Goal: Check status: Check status

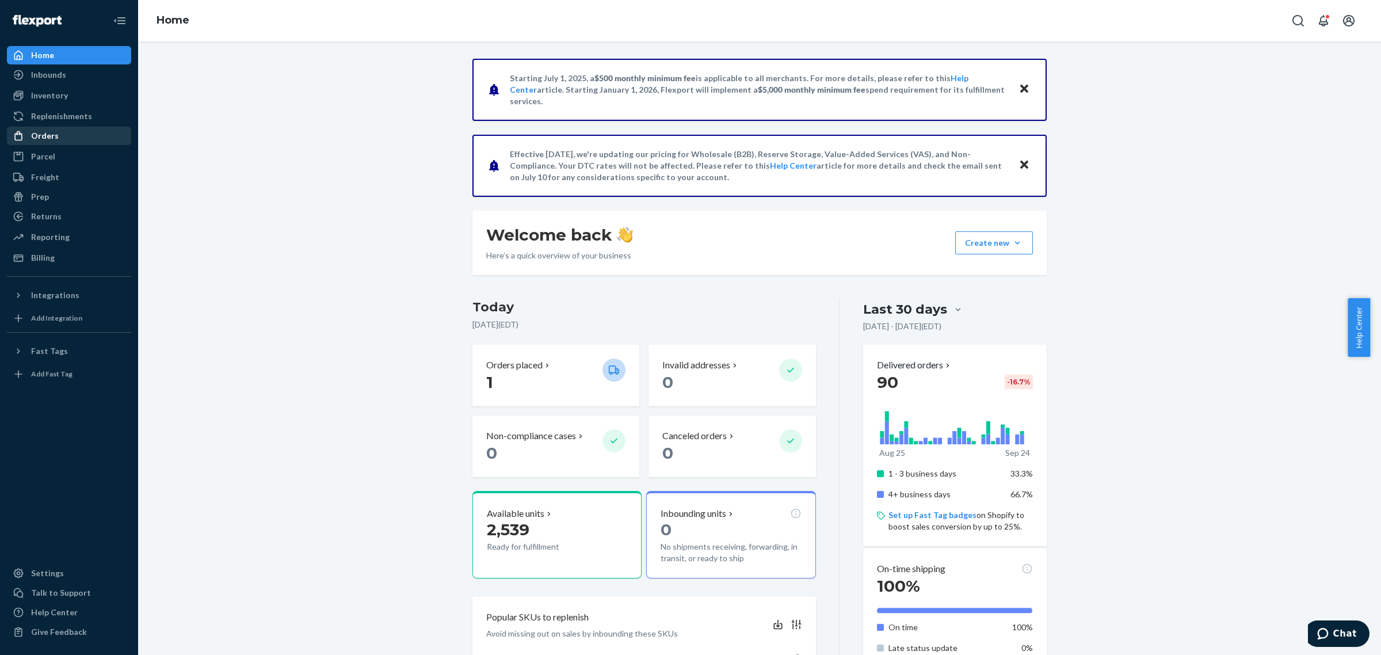
click at [74, 134] on div "Orders" at bounding box center [69, 136] width 122 height 16
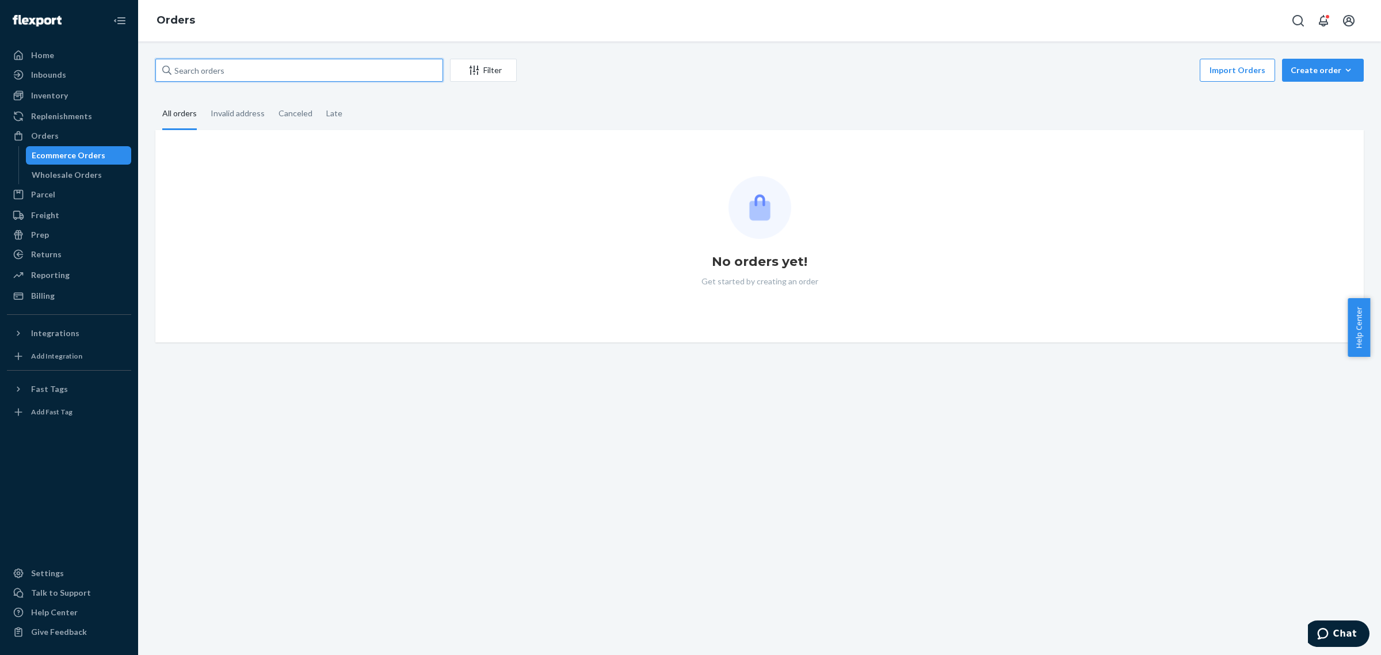
click at [242, 64] on input "text" at bounding box center [299, 70] width 288 height 23
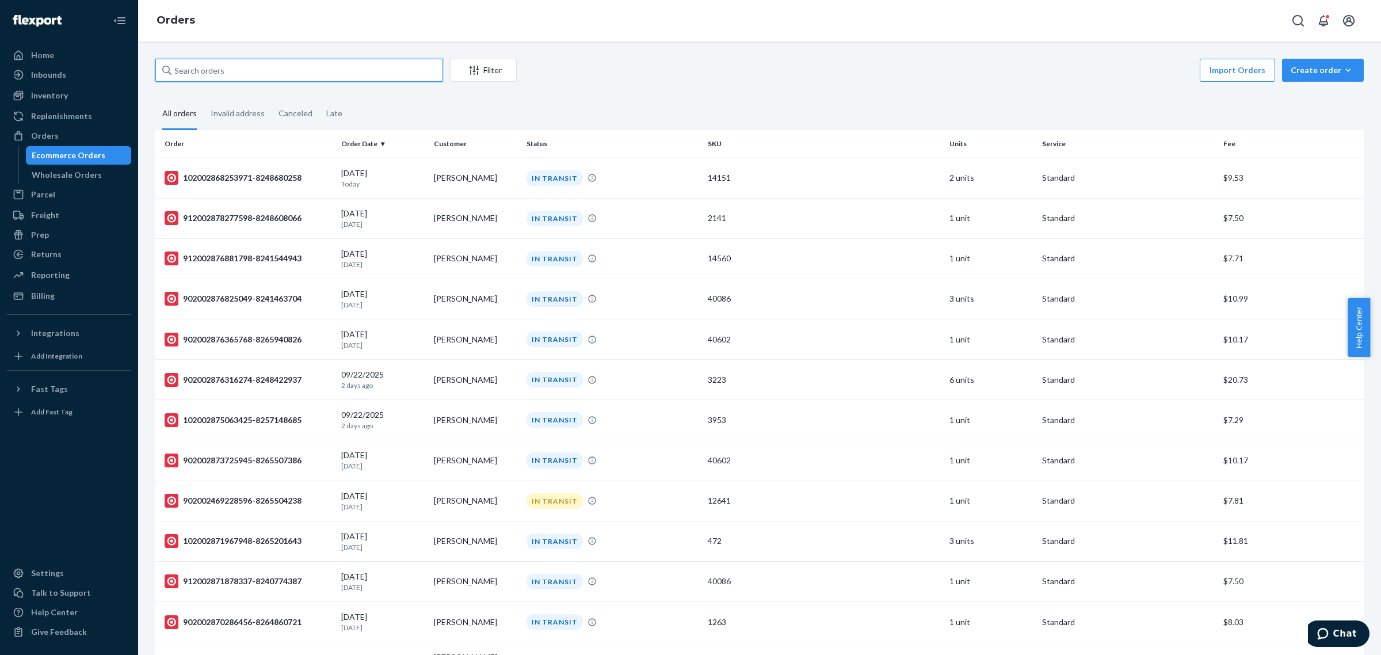
paste input "912002855128248-8232084312"
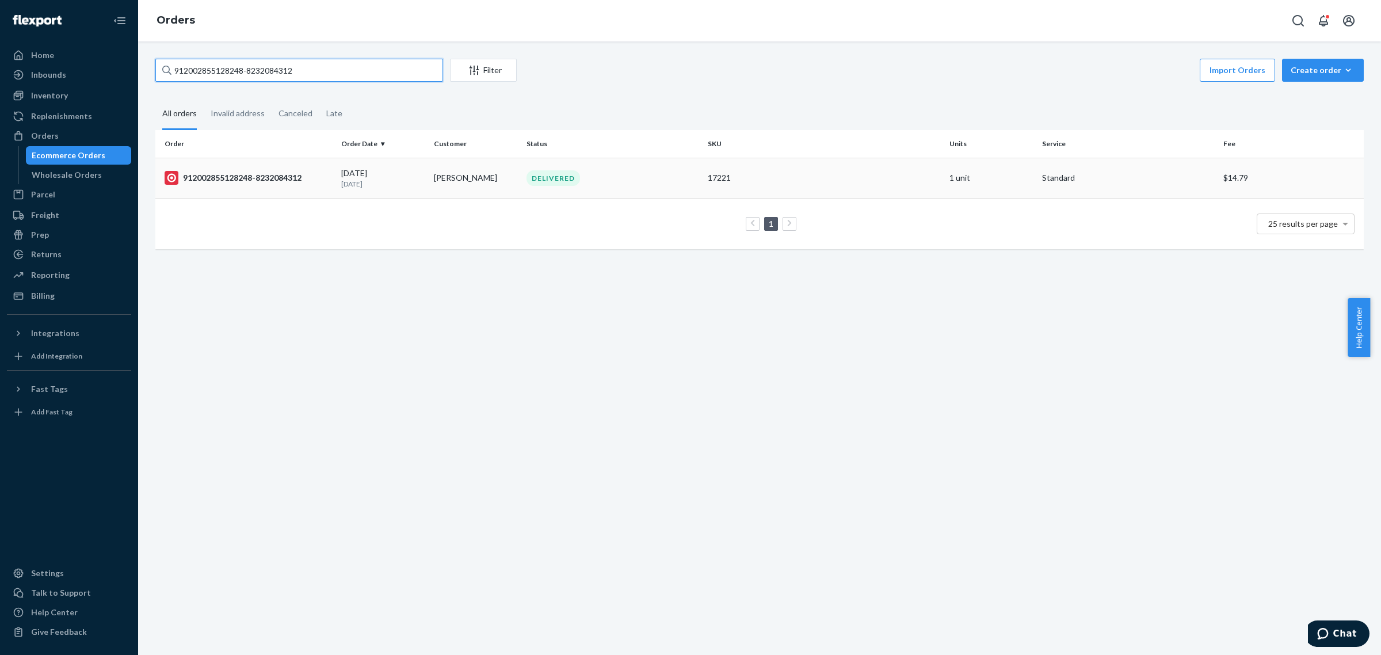
type input "912002855128248-8232084312"
click at [489, 165] on td "[PERSON_NAME]" at bounding box center [475, 178] width 93 height 40
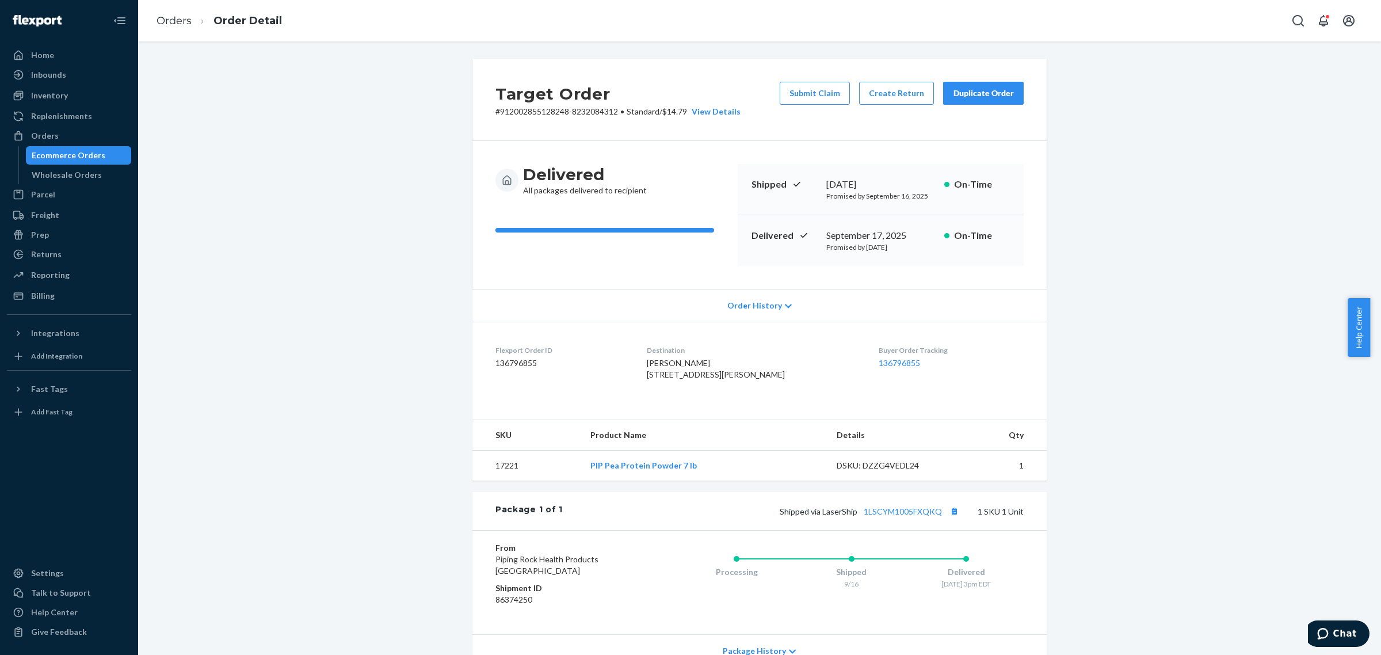
click at [878, 530] on div "Package 1 of 1 Shipped via LaserShip 1LSCYM1005FXQKQ 1 SKU 1 Unit" at bounding box center [759, 511] width 574 height 38
click at [878, 516] on link "1LSCYM1005FXQKQ" at bounding box center [902, 511] width 78 height 10
